Goal: Task Accomplishment & Management: Manage account settings

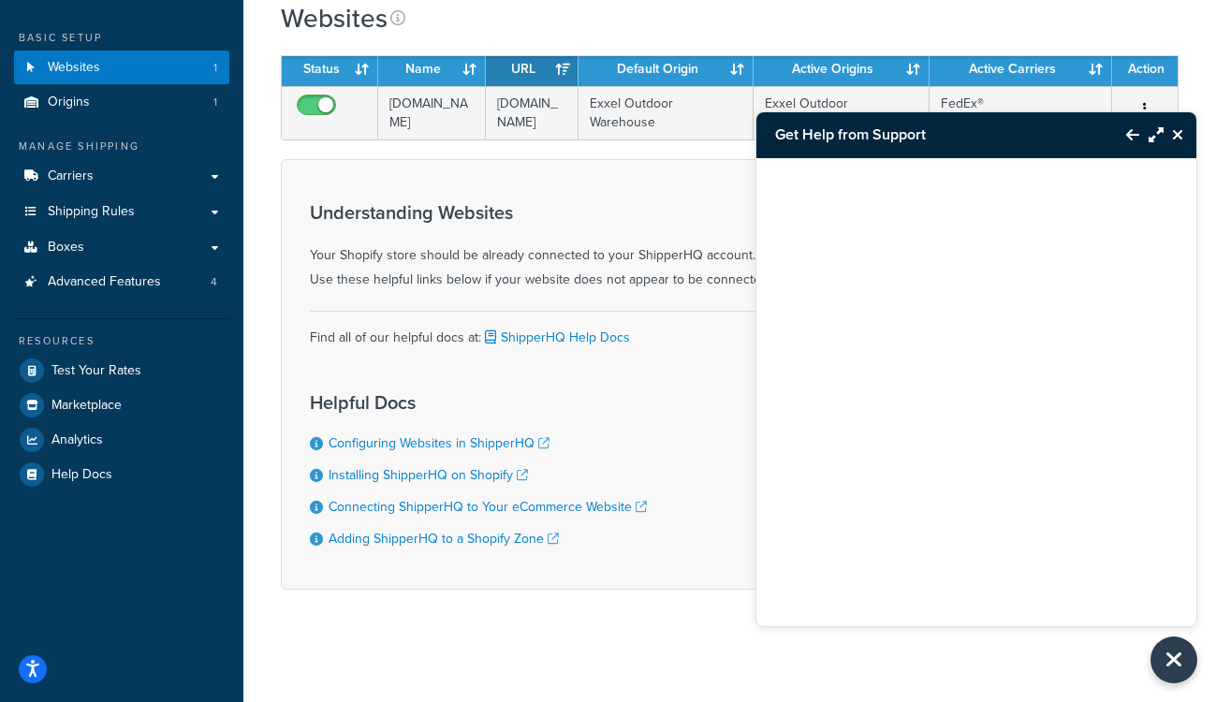
scroll to position [74, 0]
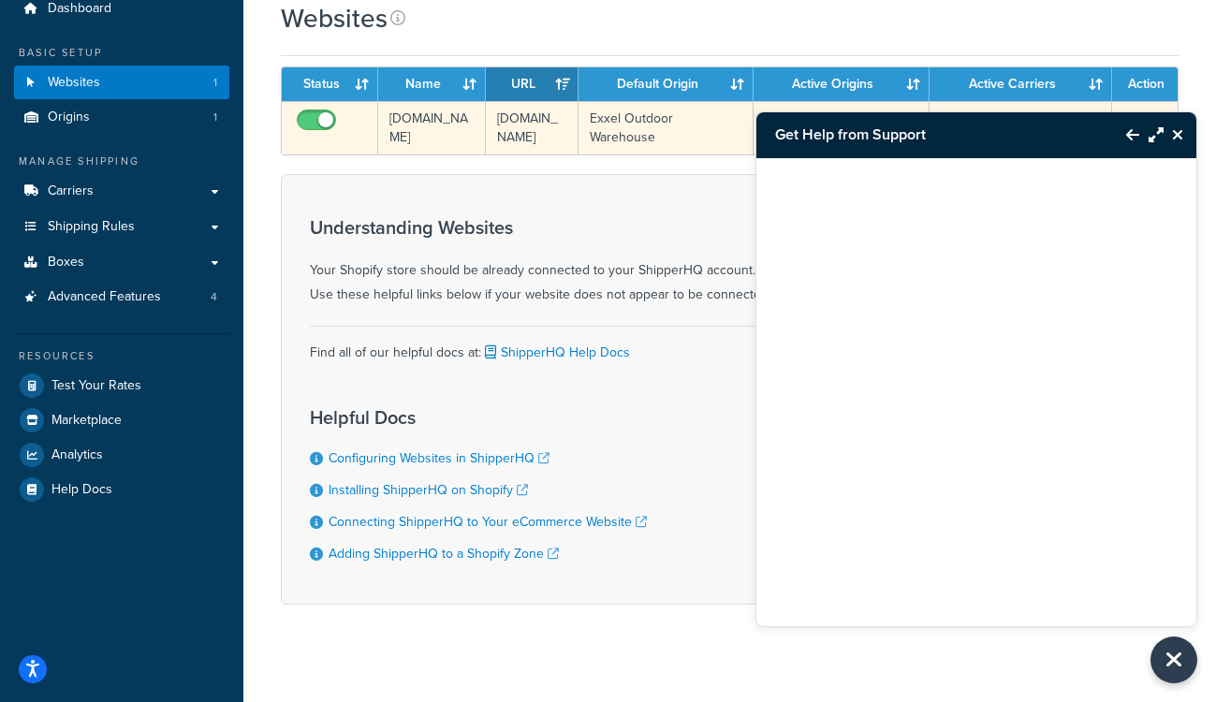
drag, startPoint x: 532, startPoint y: 164, endPoint x: 492, endPoint y: 120, distance: 59.0
click at [492, 120] on td "h1dpcq-ih.myshopify.com" at bounding box center [532, 127] width 93 height 53
copy td "h1dpcq-ih.myshopify.com"
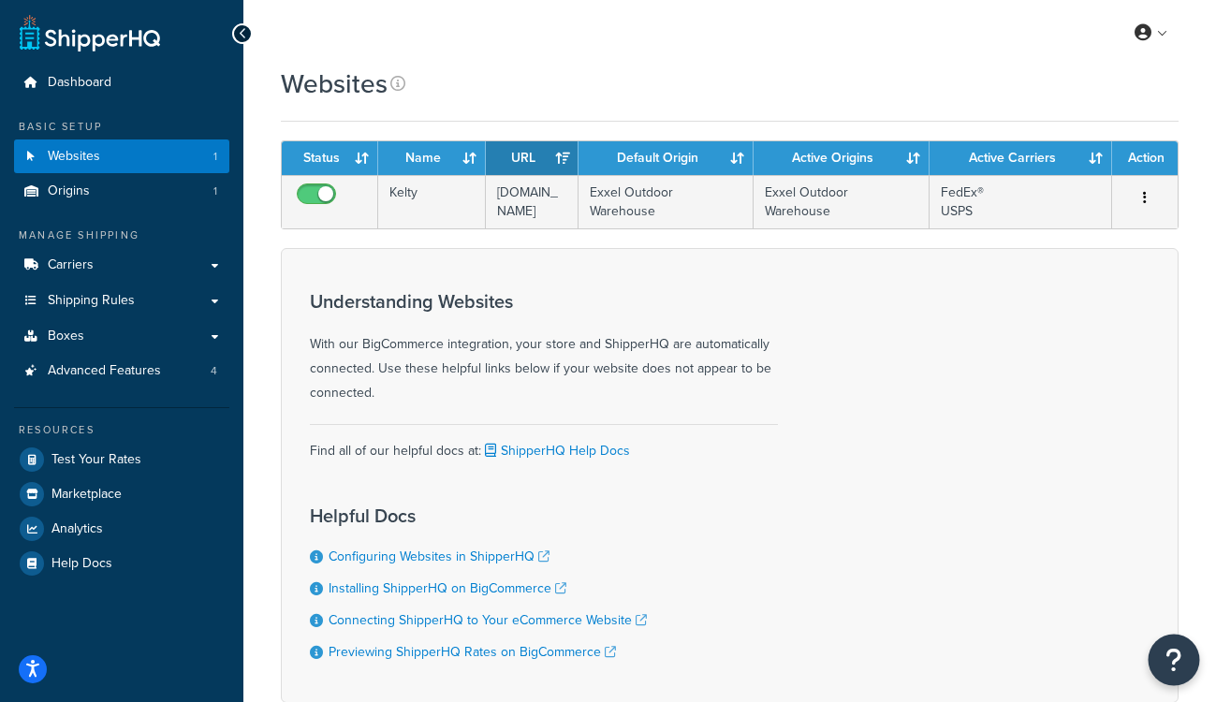
click at [1177, 663] on icon "Open Resource Center" at bounding box center [1175, 660] width 18 height 26
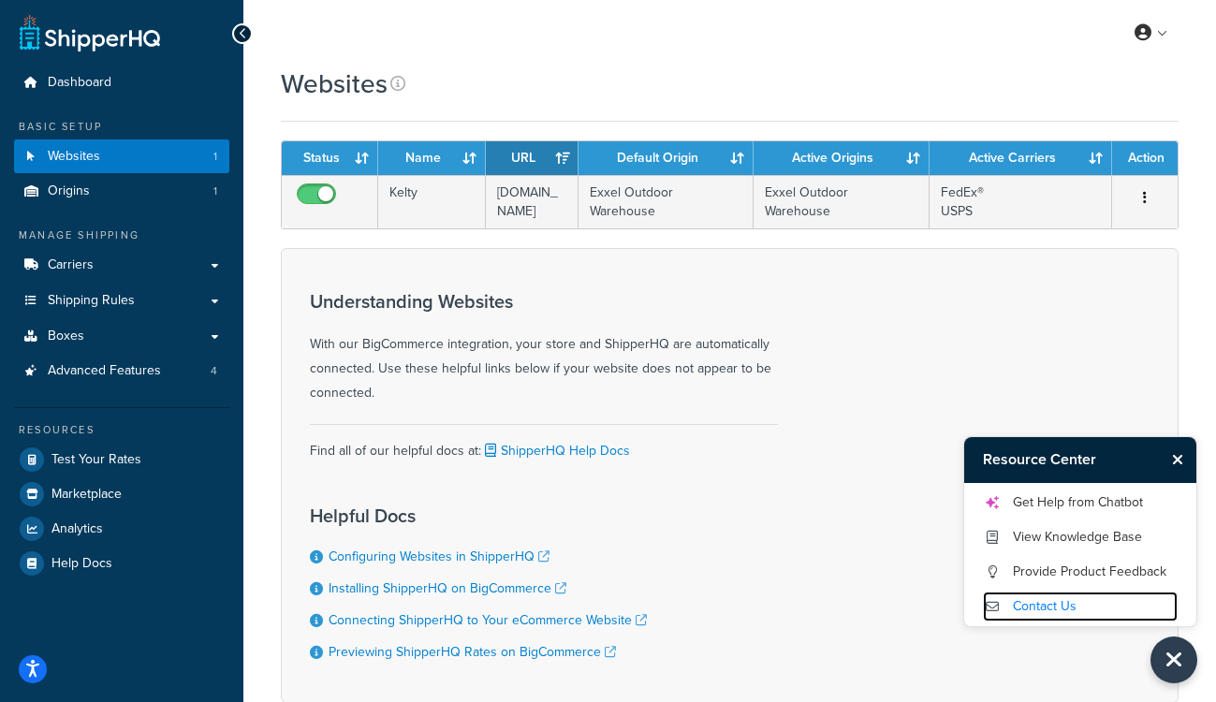
click at [1041, 613] on link "Contact Us" at bounding box center [1080, 607] width 195 height 30
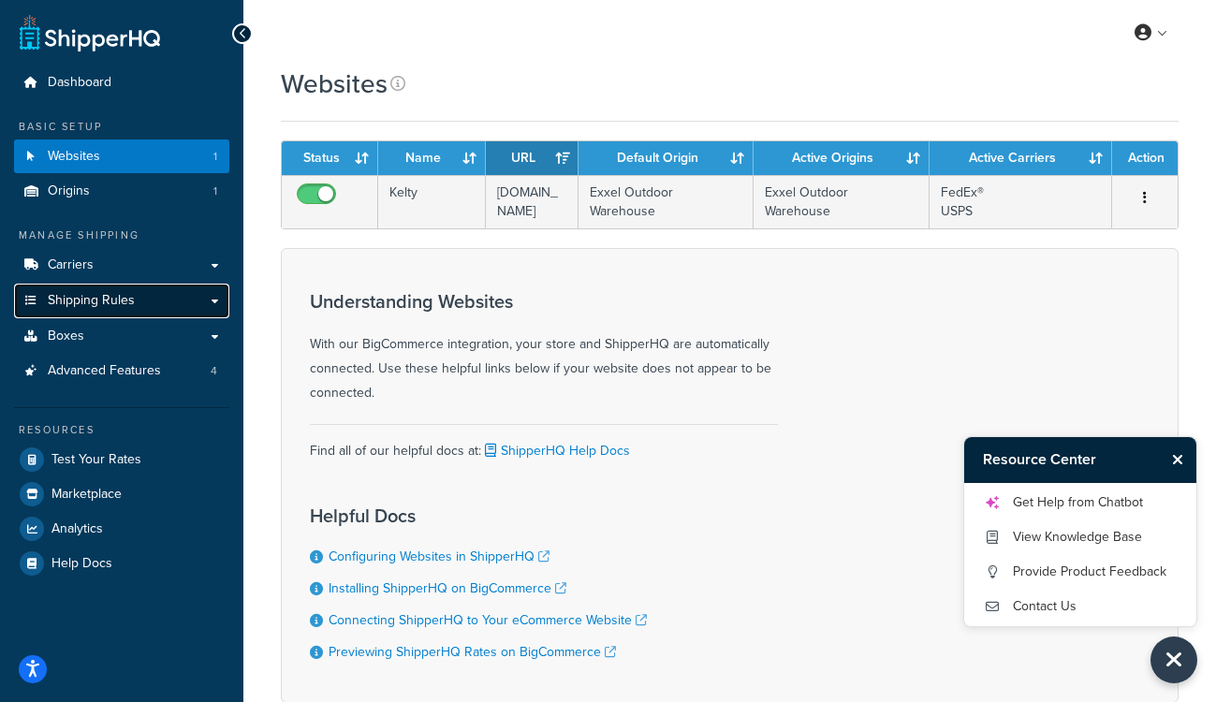
click at [132, 308] on span "Shipping Rules" at bounding box center [91, 301] width 87 height 16
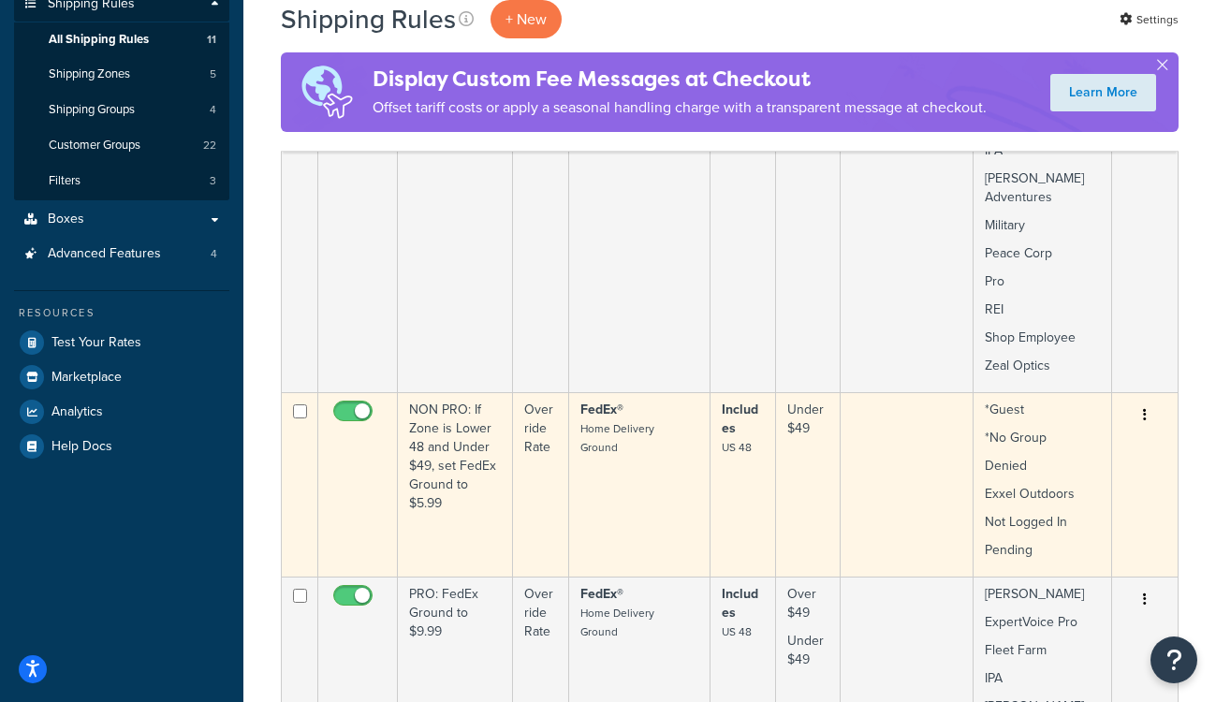
scroll to position [331, 0]
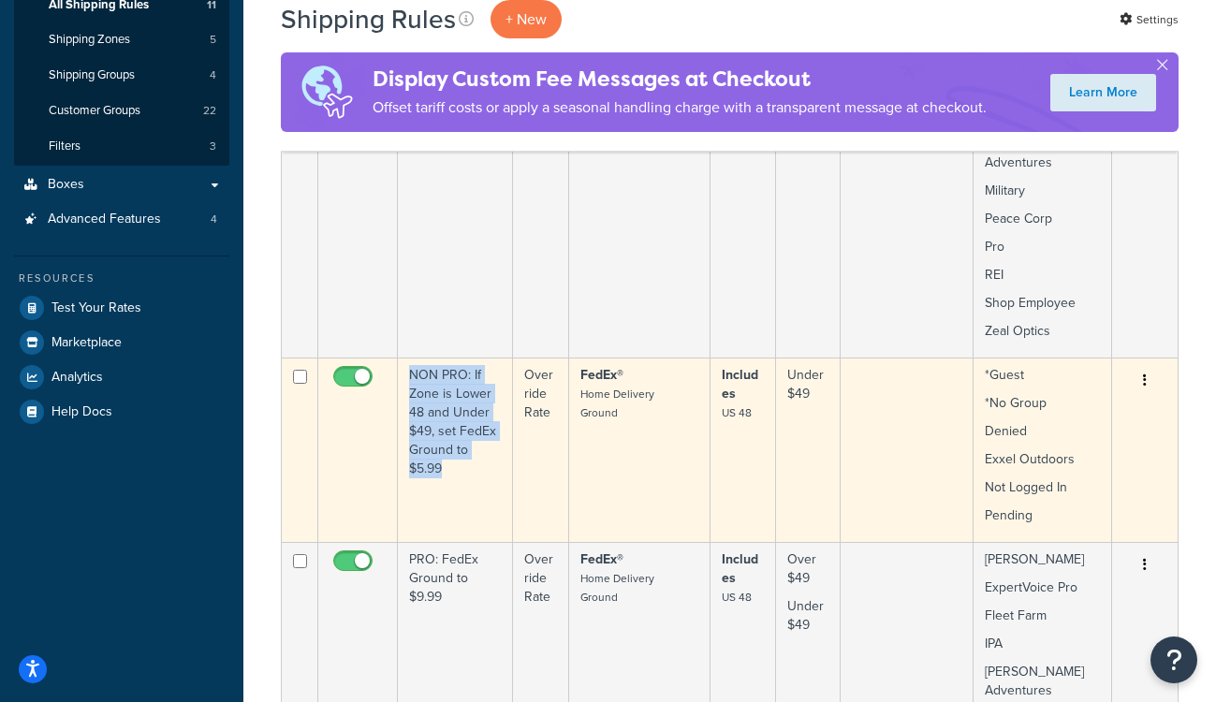
drag, startPoint x: 401, startPoint y: 357, endPoint x: 468, endPoint y: 450, distance: 115.4
click at [468, 450] on td "NON PRO: If Zone is Lower 48 and Under $49, set FedEx Ground to $5.99" at bounding box center [455, 450] width 115 height 184
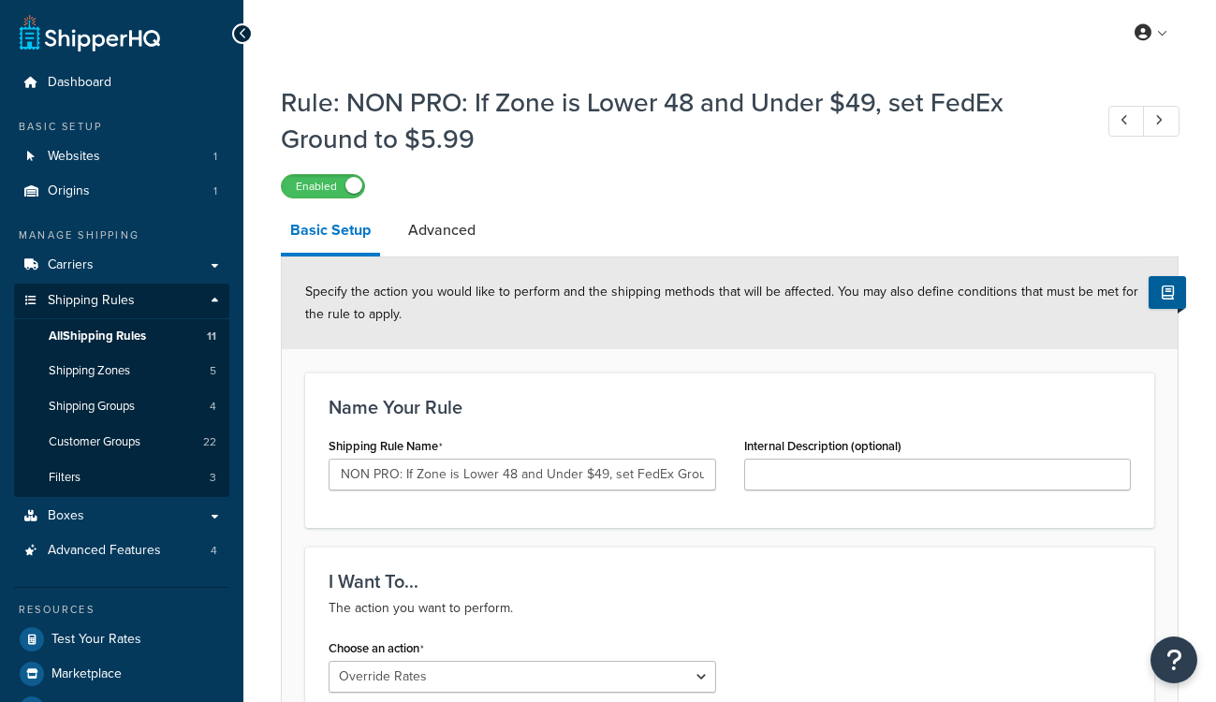
select select "OVERRIDE"
select select "LOCATION"
click at [90, 345] on link "All Shipping Rules 11" at bounding box center [121, 336] width 215 height 35
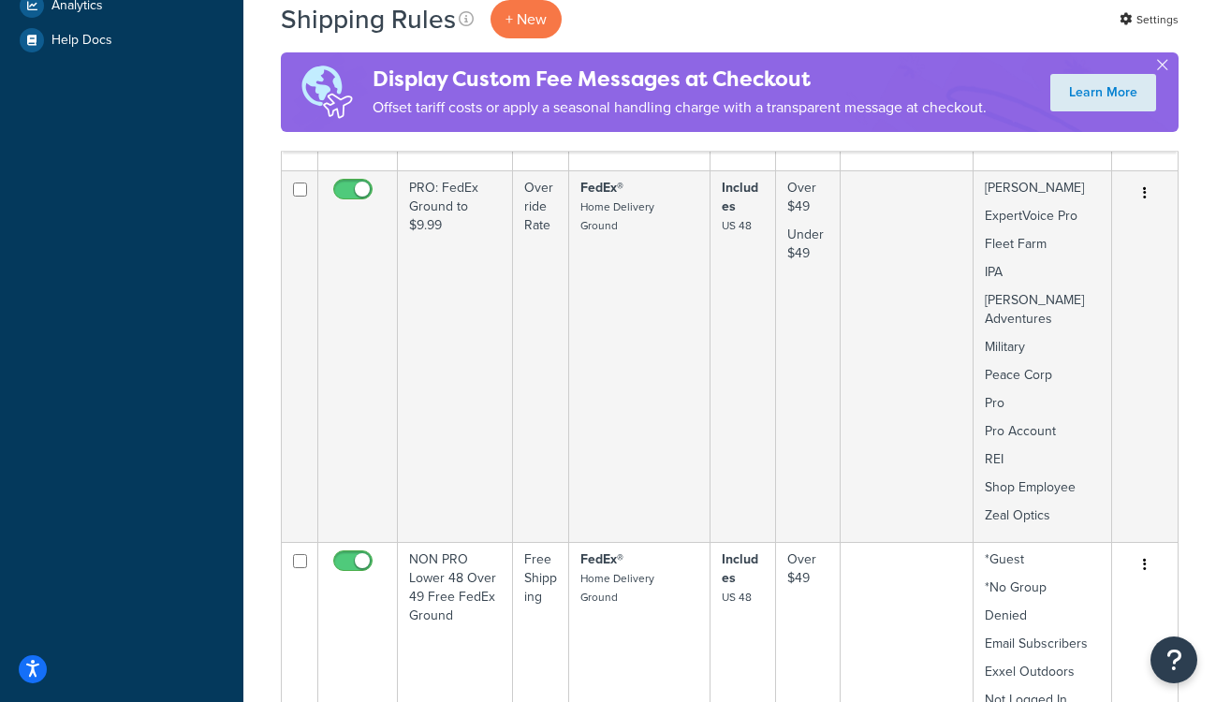
scroll to position [713, 0]
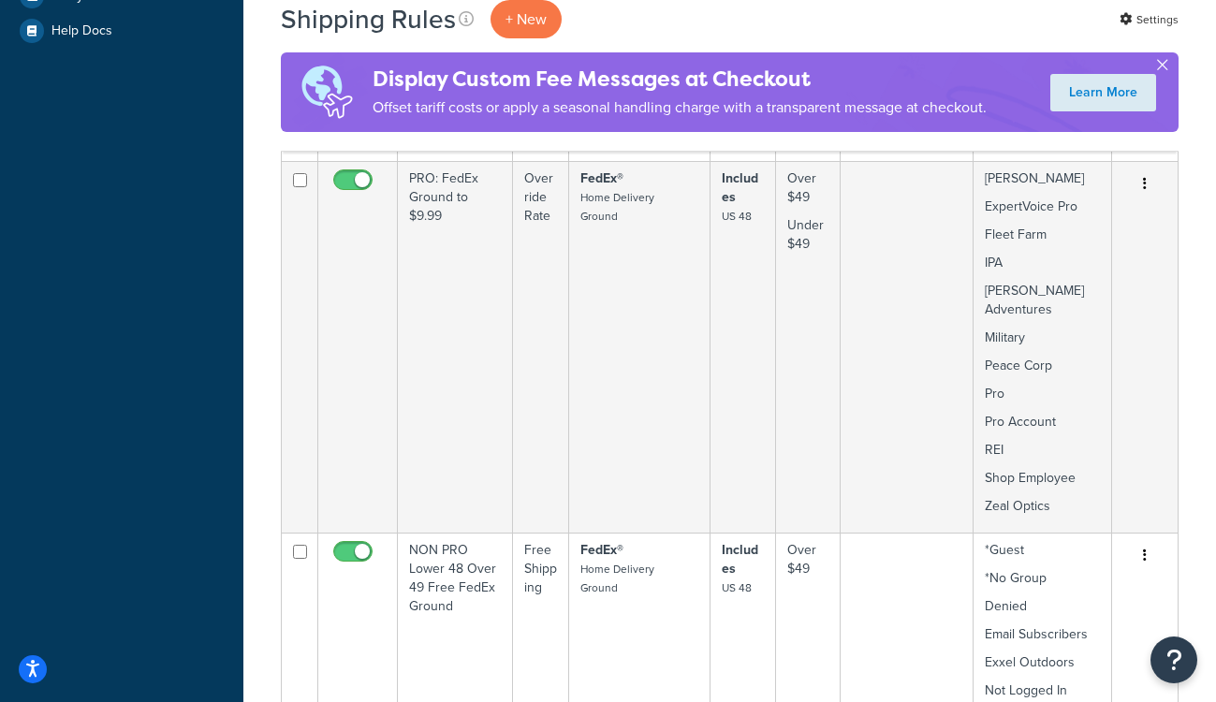
click at [1165, 67] on button "button" at bounding box center [1162, 68] width 5 height 5
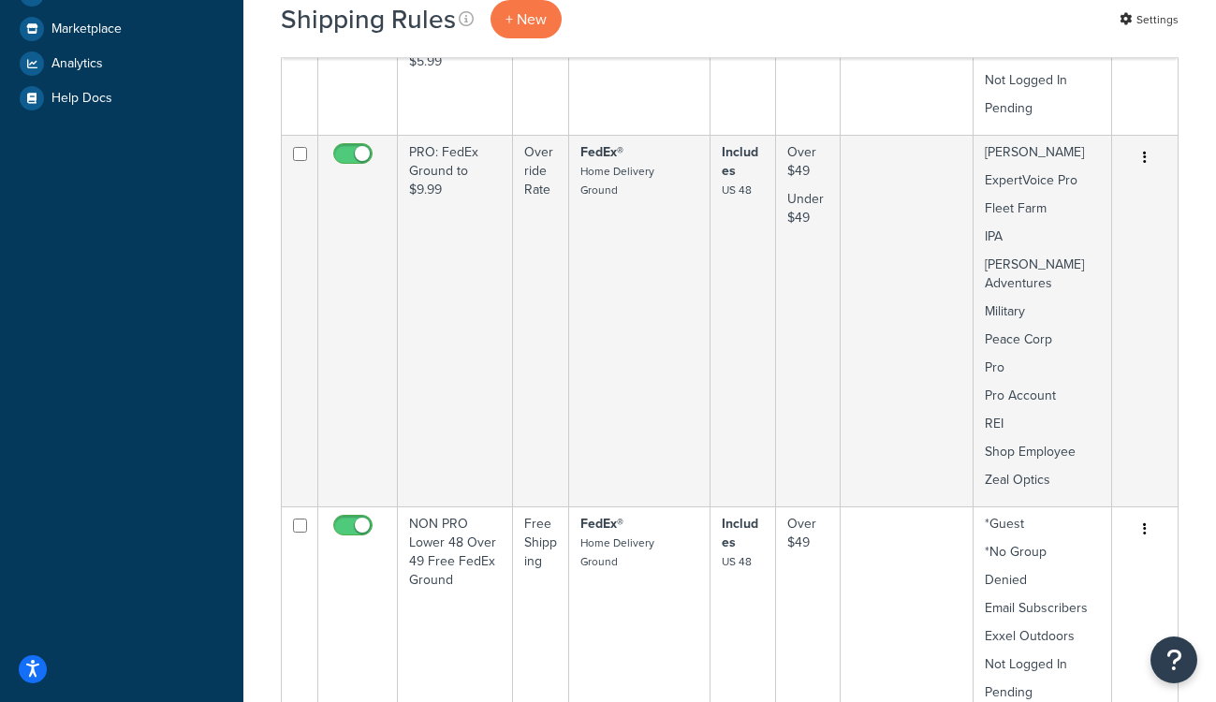
scroll to position [655, 0]
